Goal: Transaction & Acquisition: Purchase product/service

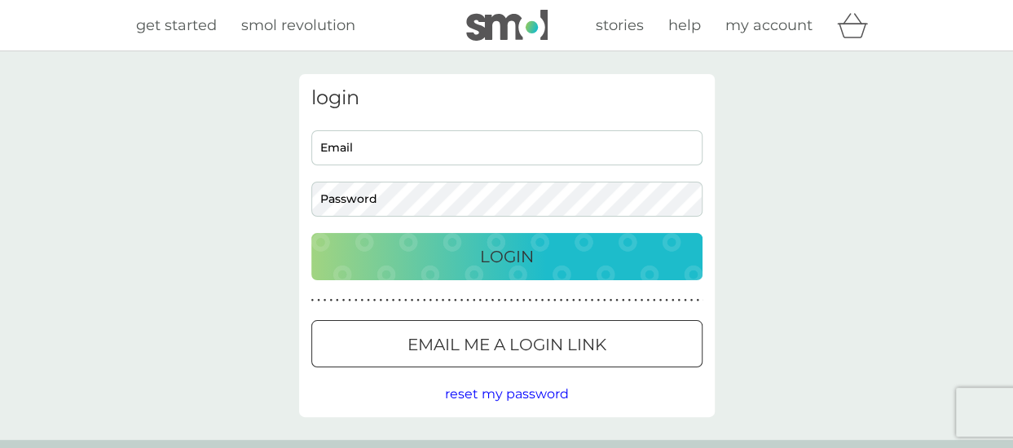
type input "[PERSON_NAME][EMAIL_ADDRESS][DOMAIN_NAME]"
click at [514, 253] on p "Login" at bounding box center [507, 257] width 54 height 26
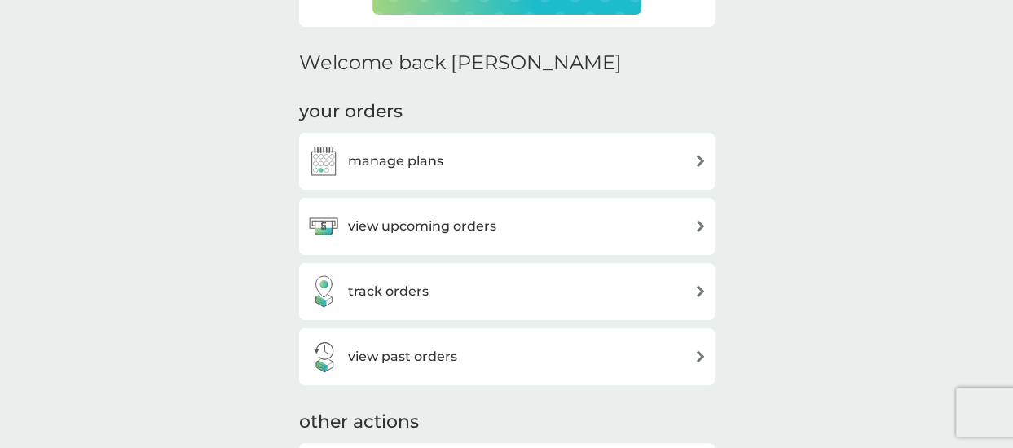
scroll to position [477, 0]
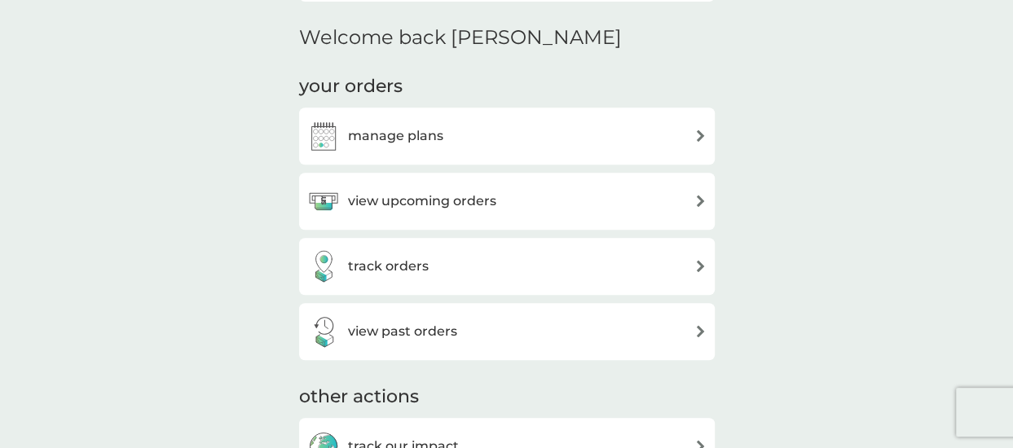
click at [698, 200] on img at bounding box center [700, 201] width 12 height 12
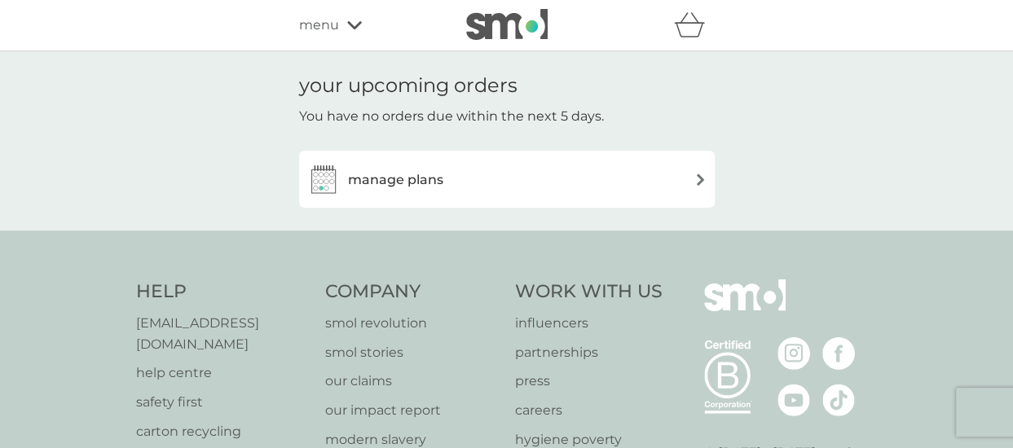
click at [693, 176] on div "manage plans" at bounding box center [506, 179] width 399 height 33
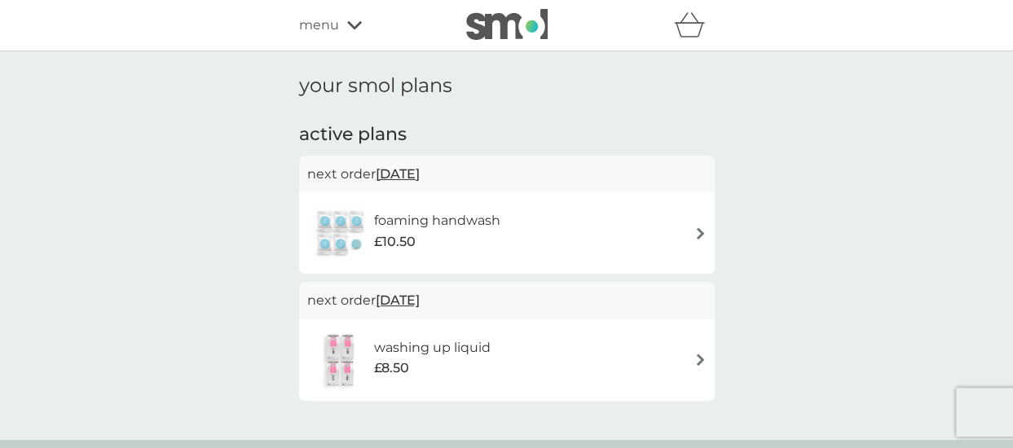
click at [350, 27] on icon at bounding box center [354, 25] width 15 height 8
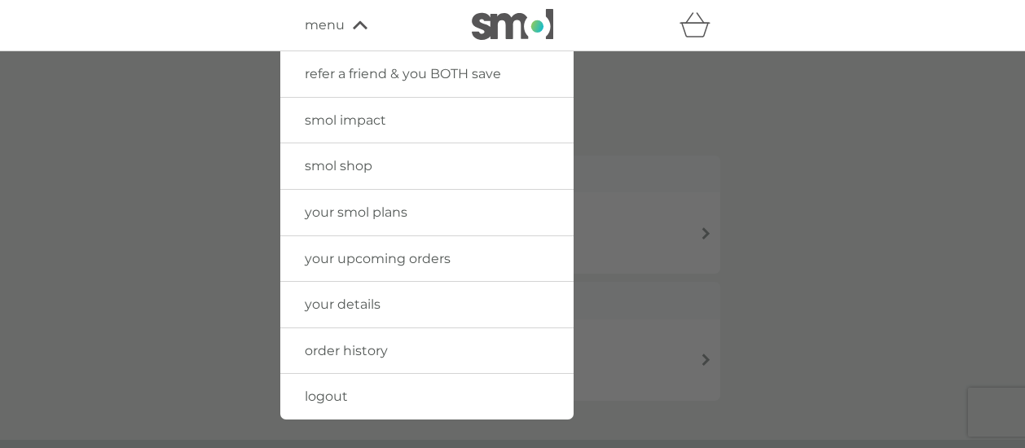
click at [346, 158] on span "smol shop" at bounding box center [339, 165] width 68 height 15
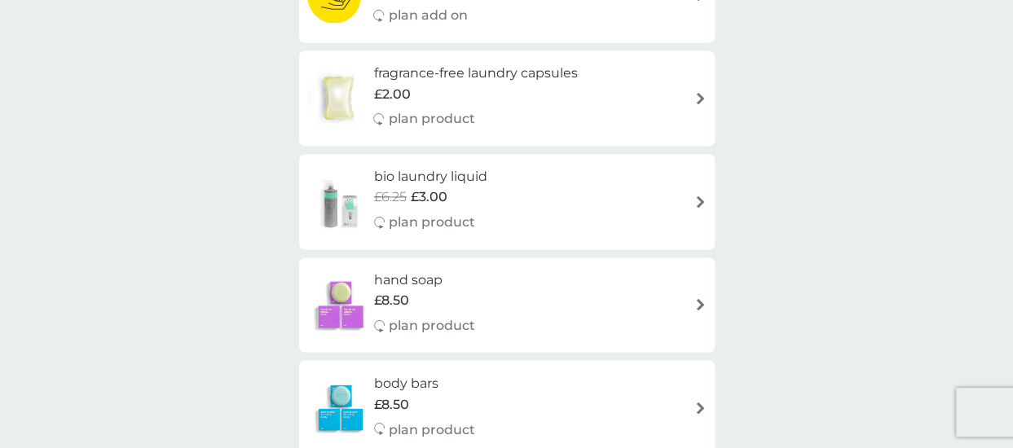
scroll to position [1160, 0]
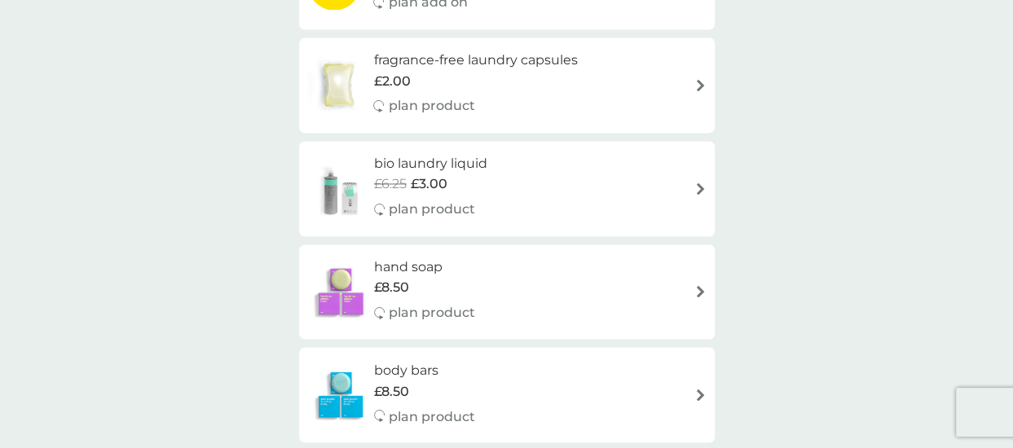
click at [466, 172] on h6 "bio laundry liquid" at bounding box center [430, 163] width 113 height 21
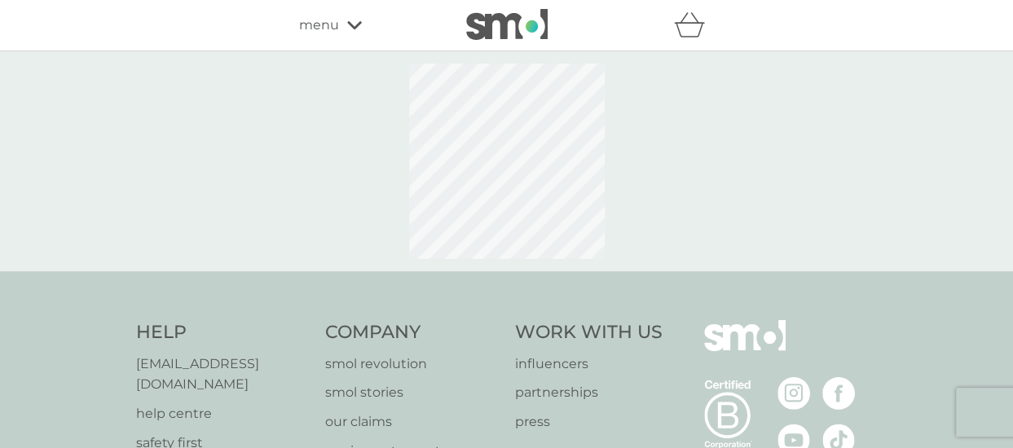
select select "91"
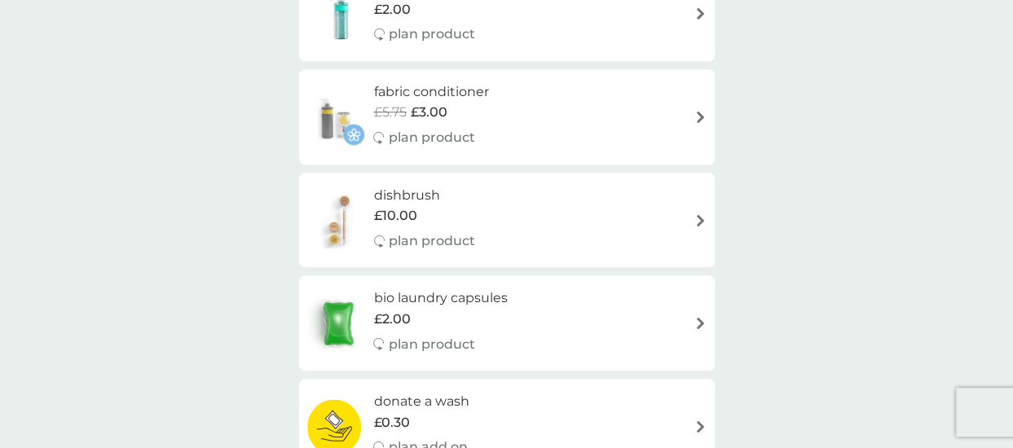
scroll to position [719, 0]
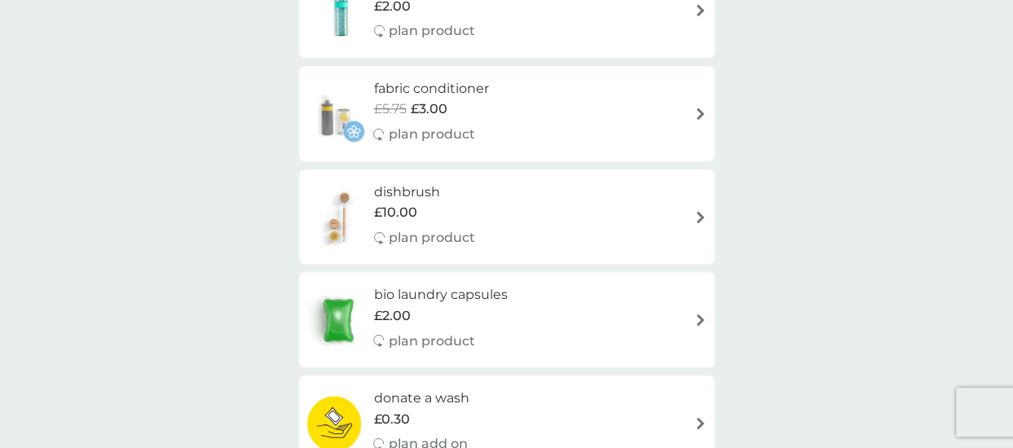
click at [674, 110] on div "fabric conditioner £5.75 £3.00 plan product" at bounding box center [506, 113] width 399 height 71
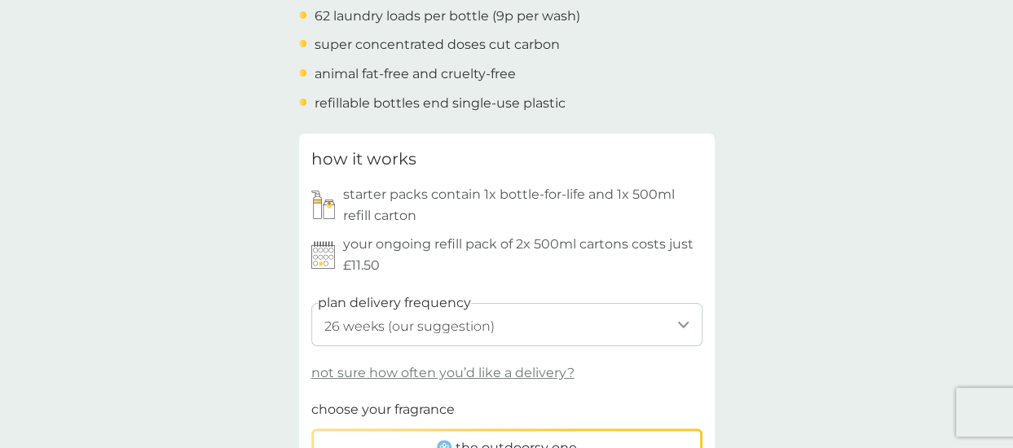
scroll to position [684, 0]
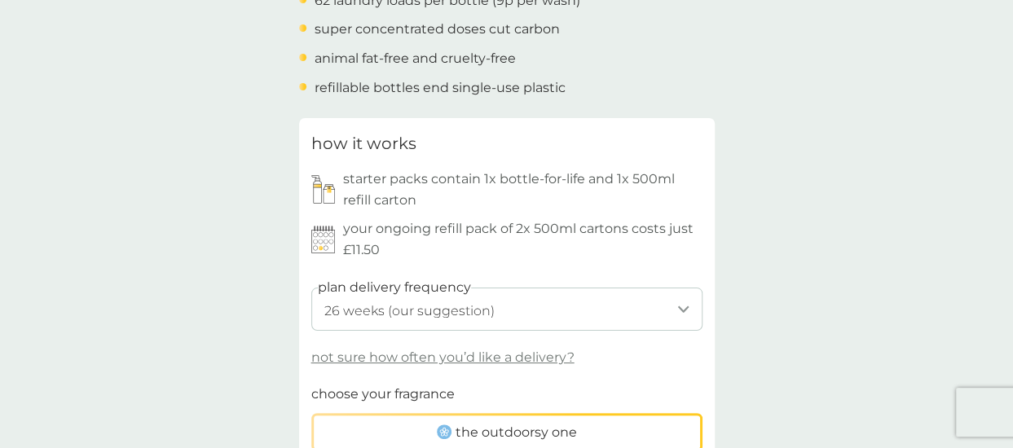
click at [684, 306] on select "1 week 2 weeks 3 weeks 4 weeks 5 weeks 6 weeks 7 weeks 8 weeks 9 weeks 10 weeks…" at bounding box center [506, 309] width 391 height 43
select select "245"
click at [311, 288] on select "1 week 2 weeks 3 weeks 4 weeks 5 weeks 6 weeks 7 weeks 8 weeks 9 weeks 10 weeks…" at bounding box center [506, 309] width 391 height 43
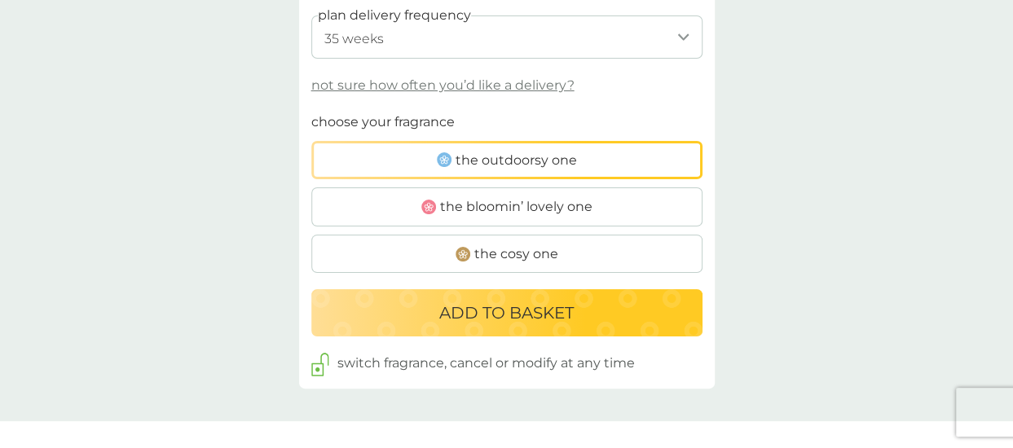
scroll to position [969, 0]
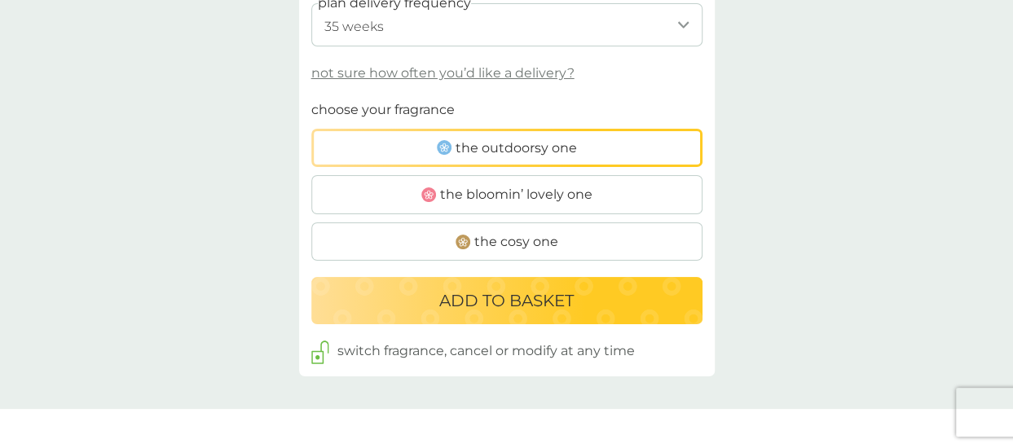
click at [494, 295] on p "ADD TO BASKET" at bounding box center [506, 301] width 134 height 26
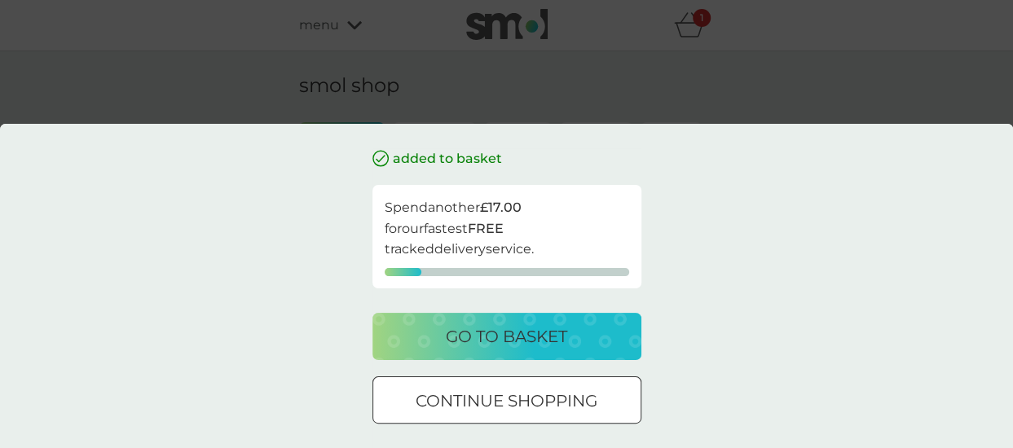
click at [482, 389] on p "continue shopping" at bounding box center [507, 401] width 182 height 26
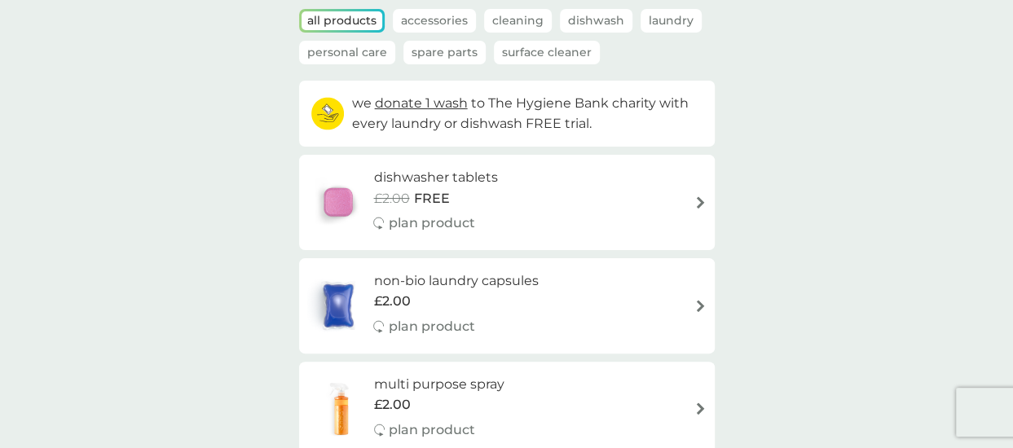
scroll to position [138, 0]
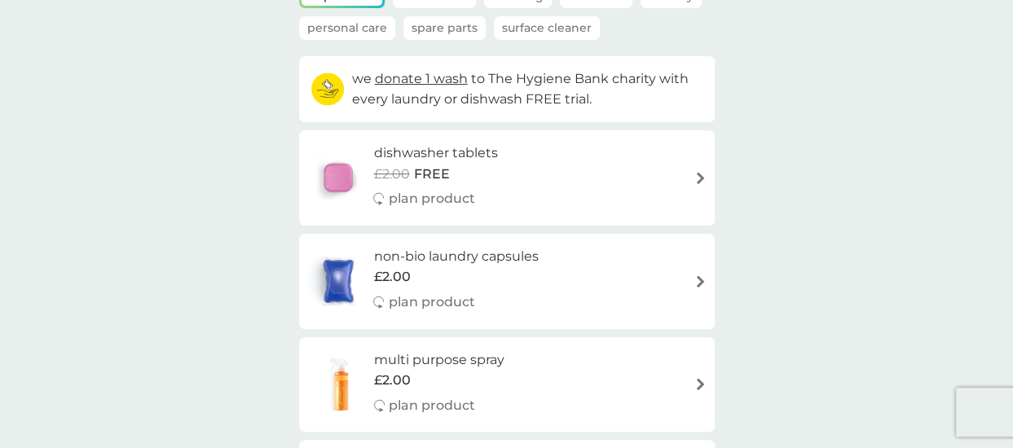
click at [685, 276] on div "non-bio laundry capsules £2.00 plan product" at bounding box center [506, 281] width 399 height 71
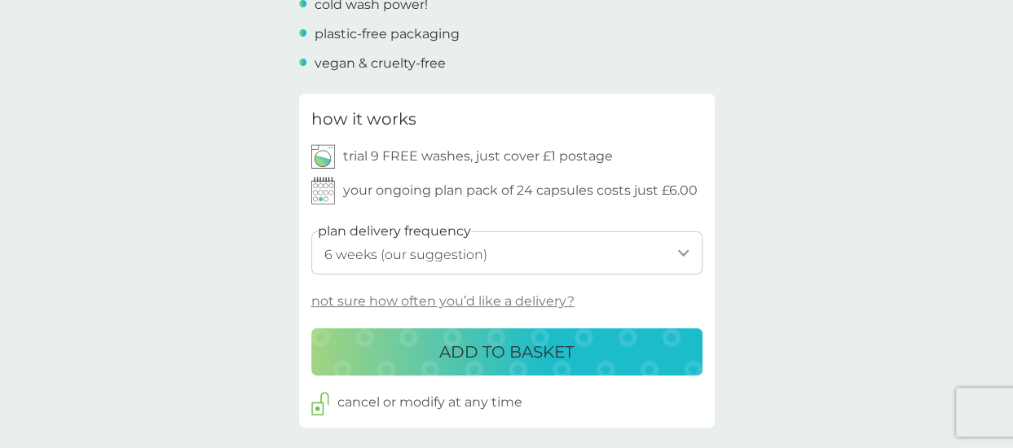
scroll to position [768, 0]
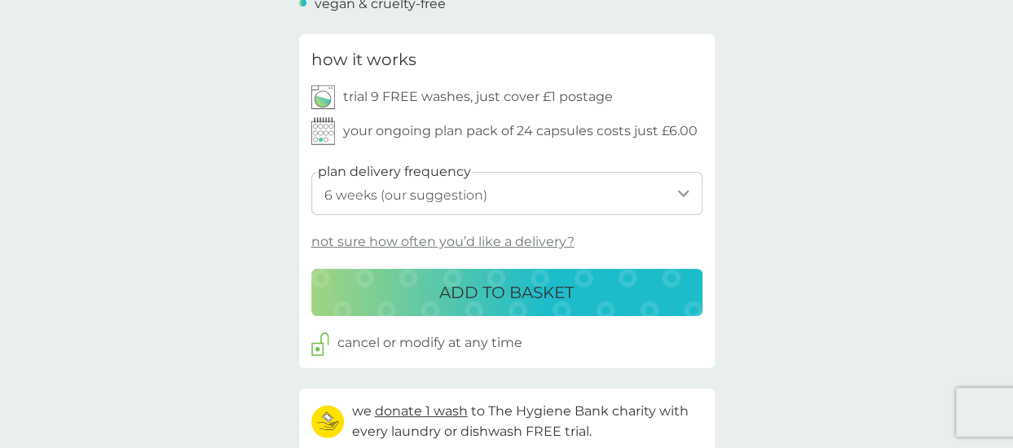
click at [684, 185] on select "1 week 2 weeks 3 weeks 4 weeks 5 weeks 6 weeks (our suggestion) 7 weeks 8 weeks…" at bounding box center [506, 193] width 391 height 43
select select "119"
click at [311, 172] on select "1 week 2 weeks 3 weeks 4 weeks 5 weeks 6 weeks (our suggestion) 7 weeks 8 weeks…" at bounding box center [506, 193] width 391 height 43
click at [484, 289] on p "ADD TO BASKET" at bounding box center [506, 292] width 134 height 26
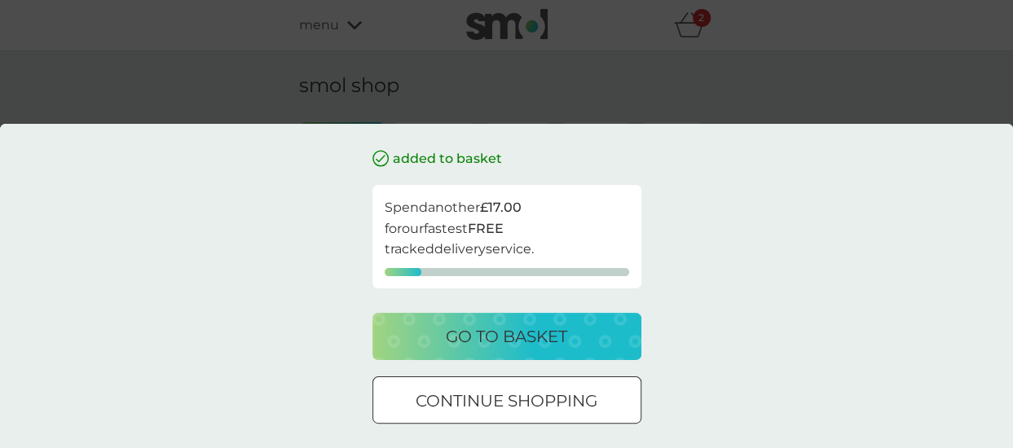
click at [490, 337] on p "go to basket" at bounding box center [506, 336] width 121 height 26
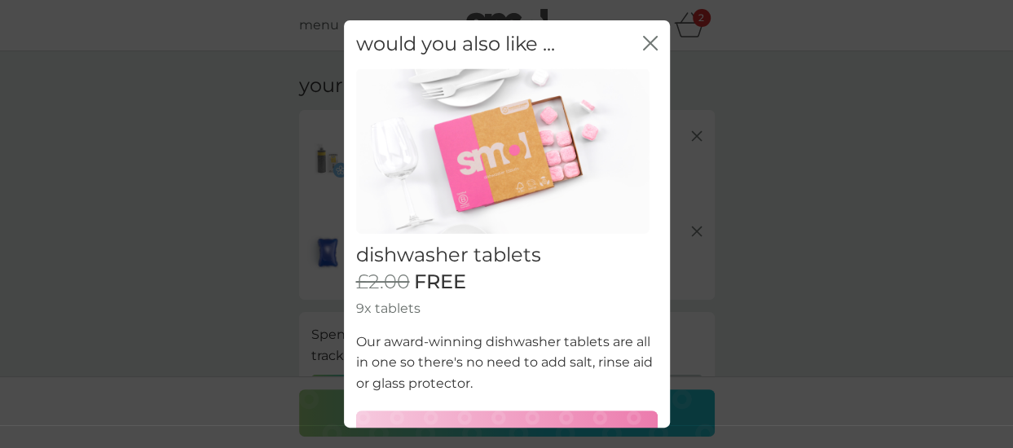
click at [643, 46] on icon "close" at bounding box center [650, 43] width 15 height 15
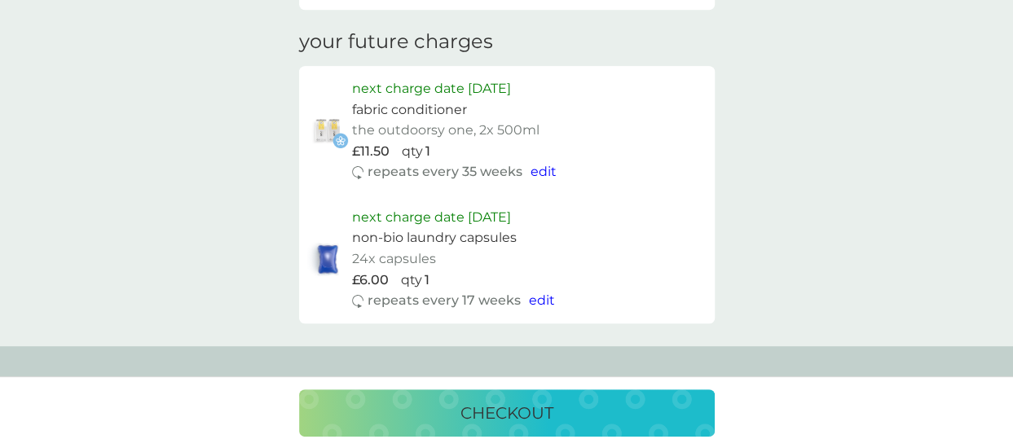
scroll to position [815, 0]
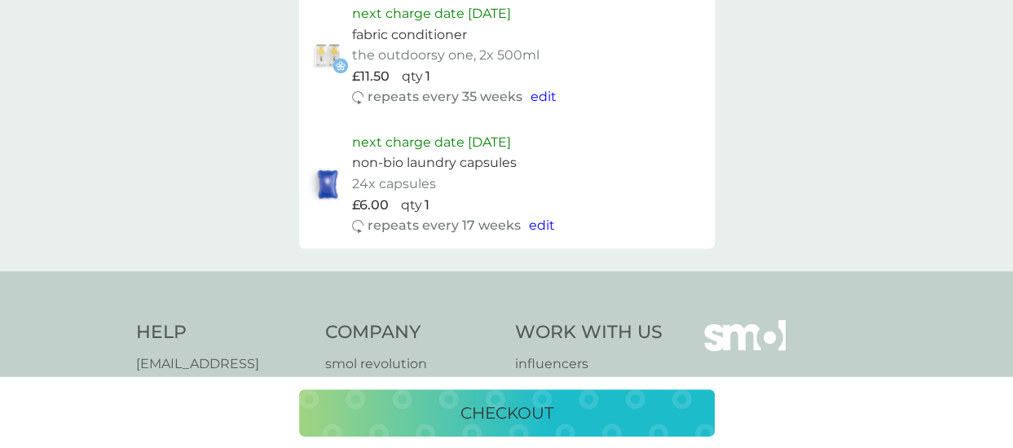
click at [494, 411] on p "checkout" at bounding box center [506, 413] width 93 height 26
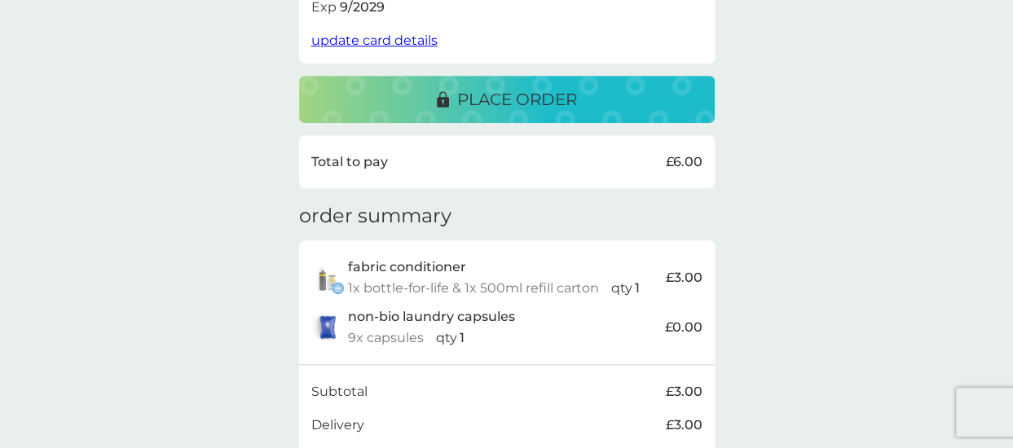
scroll to position [401, 0]
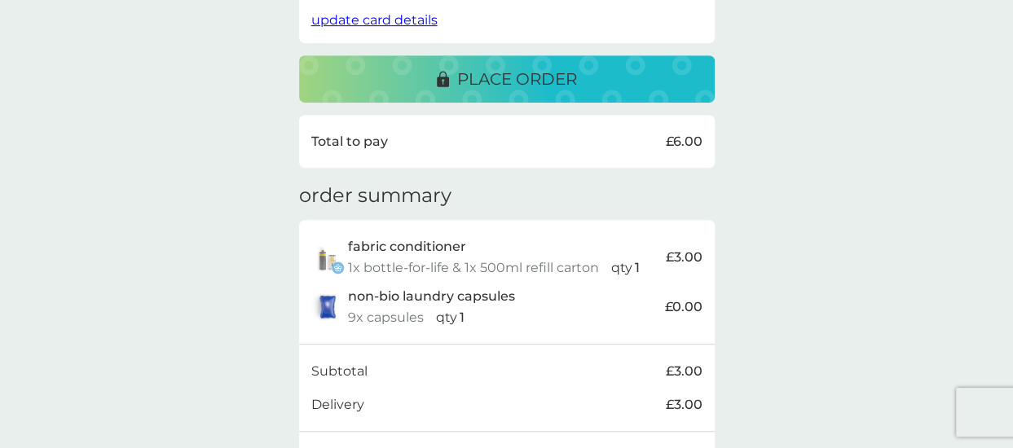
click at [495, 82] on p "place order" at bounding box center [517, 79] width 120 height 26
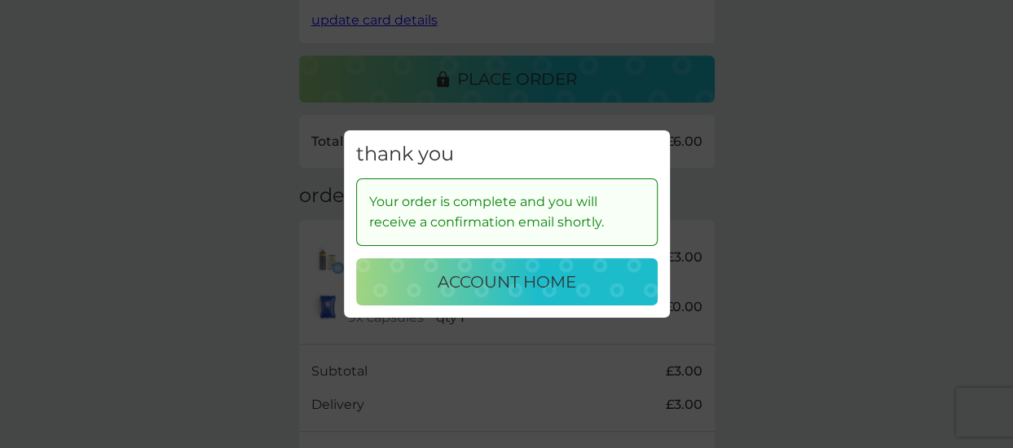
click at [504, 279] on p "account home" at bounding box center [507, 282] width 139 height 26
